Goal: Task Accomplishment & Management: Manage account settings

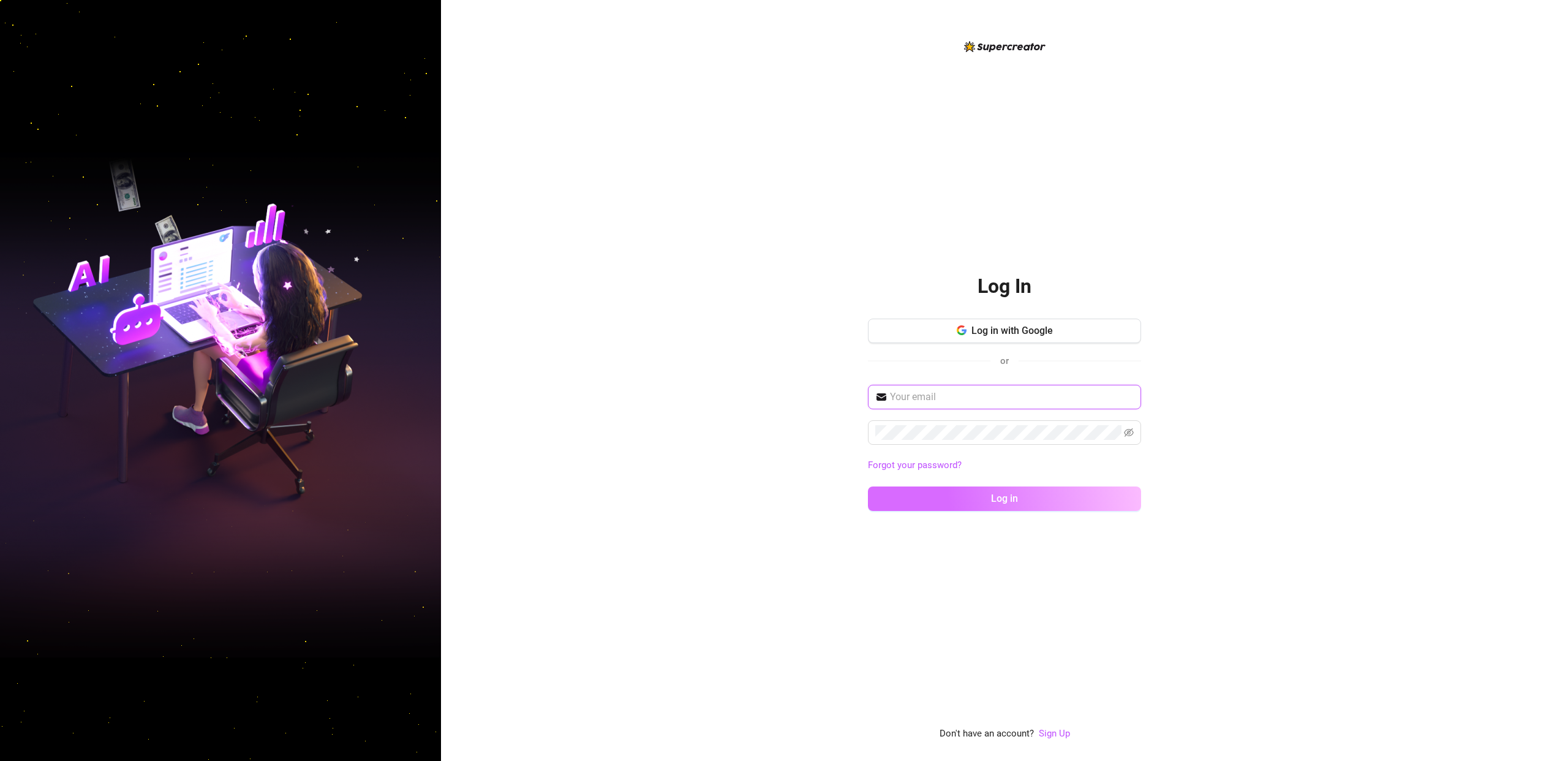
type input "[EMAIL_ADDRESS][DOMAIN_NAME]"
click at [1003, 503] on span "Log in" at bounding box center [1004, 499] width 27 height 11
